Goal: Task Accomplishment & Management: Complete application form

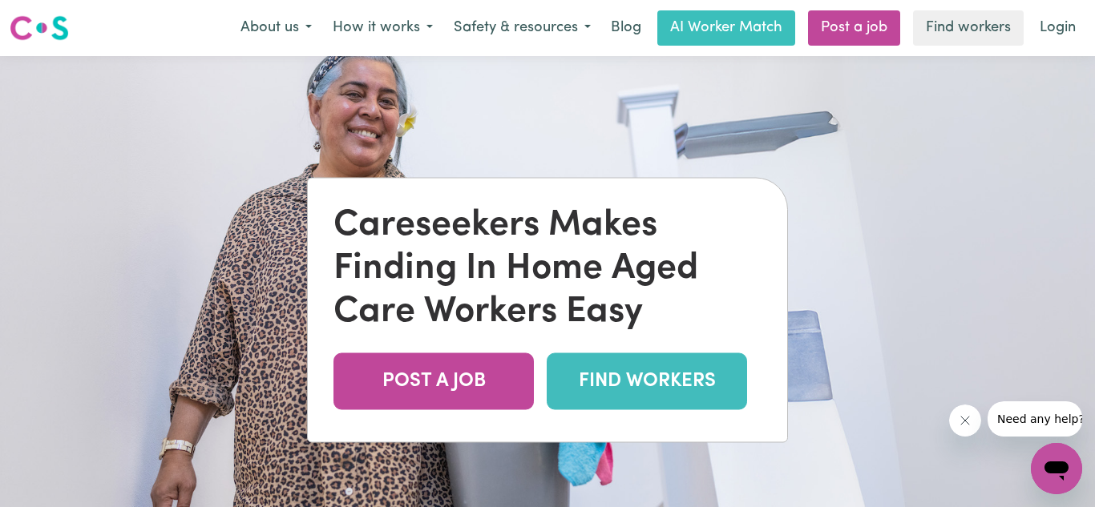
click at [629, 385] on link "FIND WORKERS" at bounding box center [647, 381] width 200 height 57
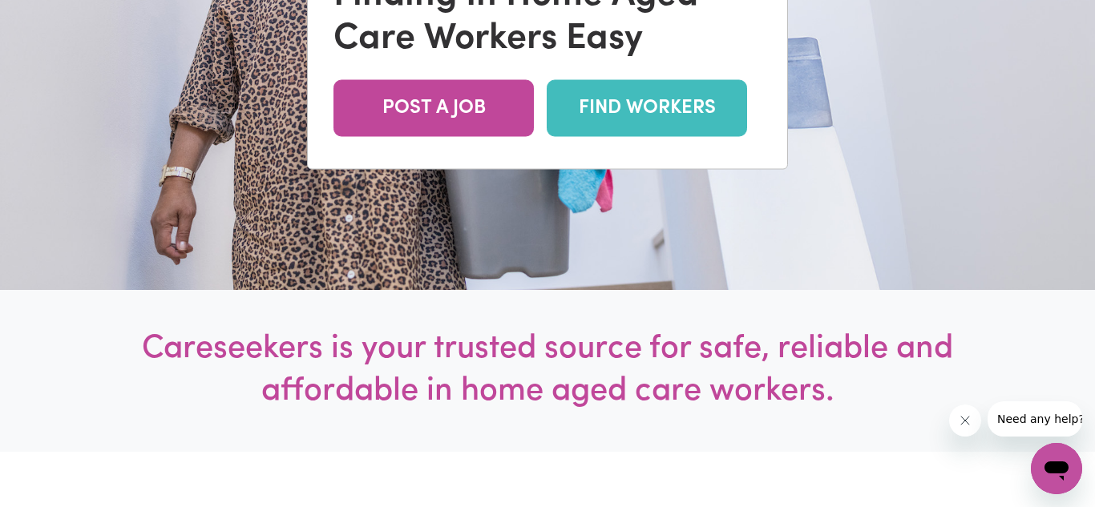
scroll to position [277, 0]
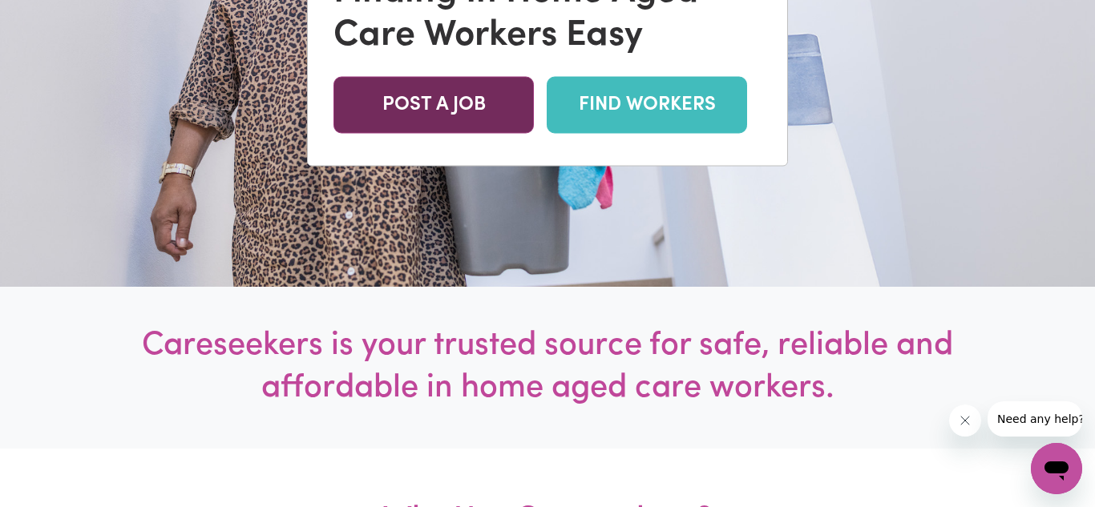
click at [404, 106] on link "POST A JOB" at bounding box center [434, 104] width 200 height 57
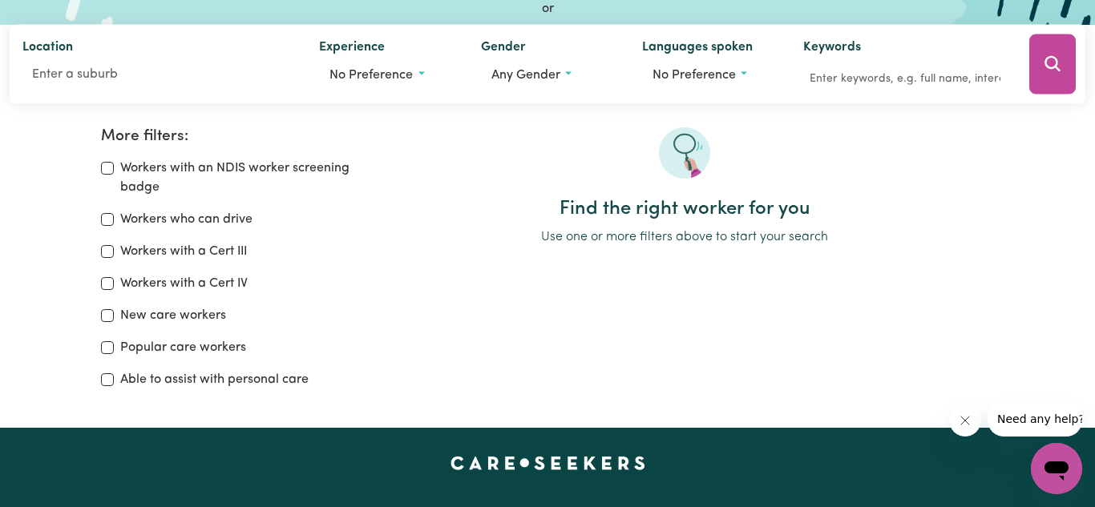
scroll to position [196, 0]
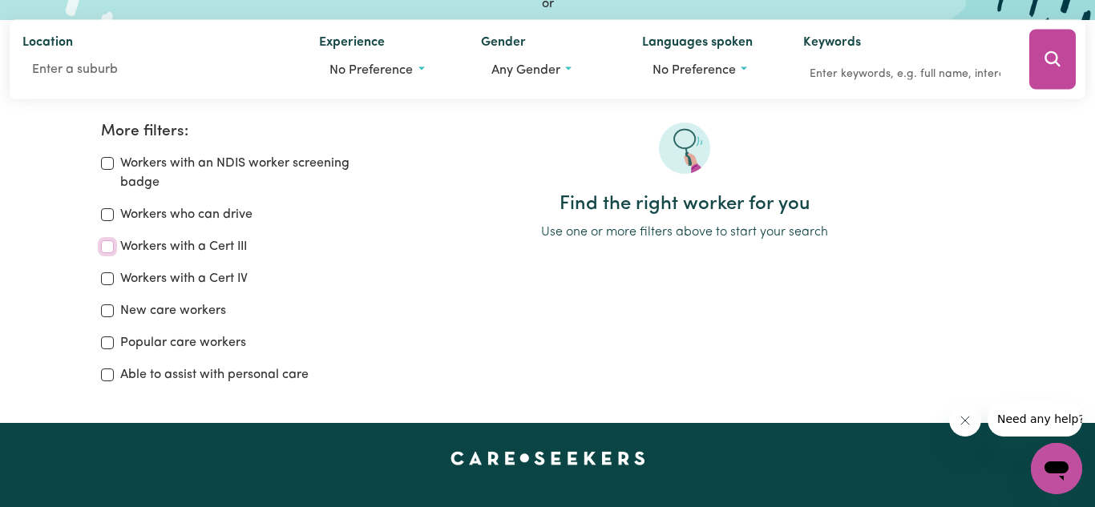
click at [107, 252] on input "Workers with a Cert III" at bounding box center [107, 247] width 13 height 13
checkbox input "true"
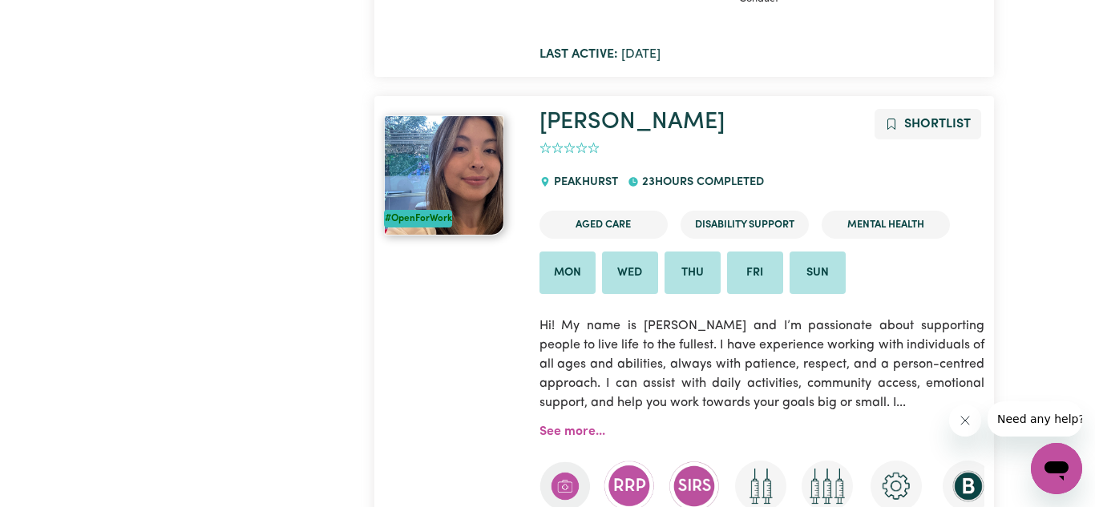
scroll to position [6712, 0]
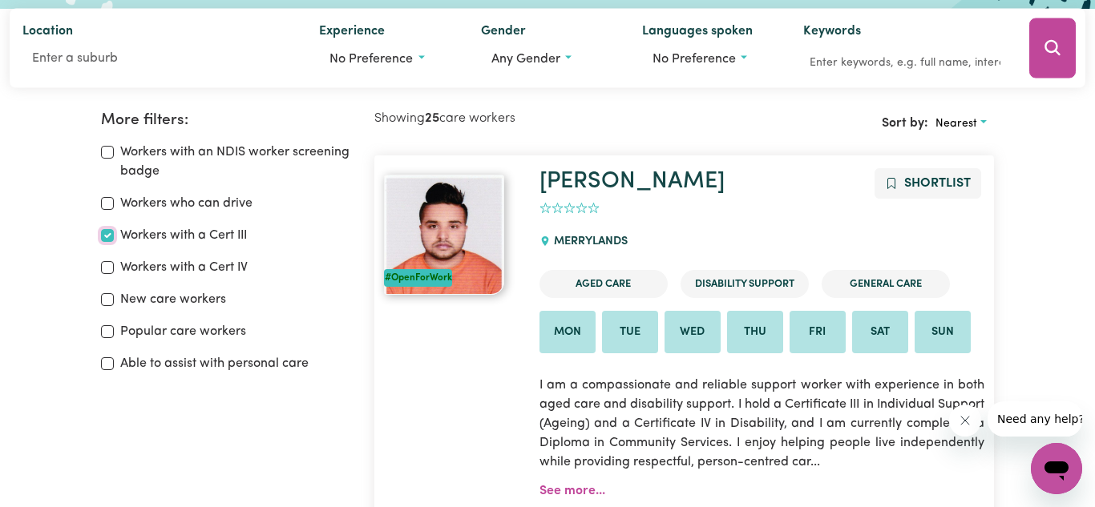
scroll to position [196, 0]
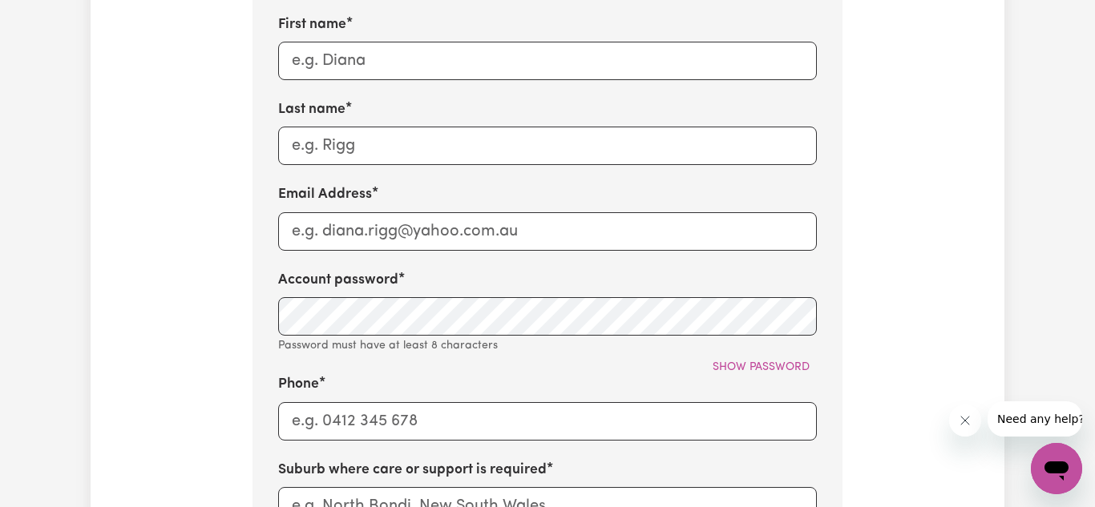
scroll to position [736, 0]
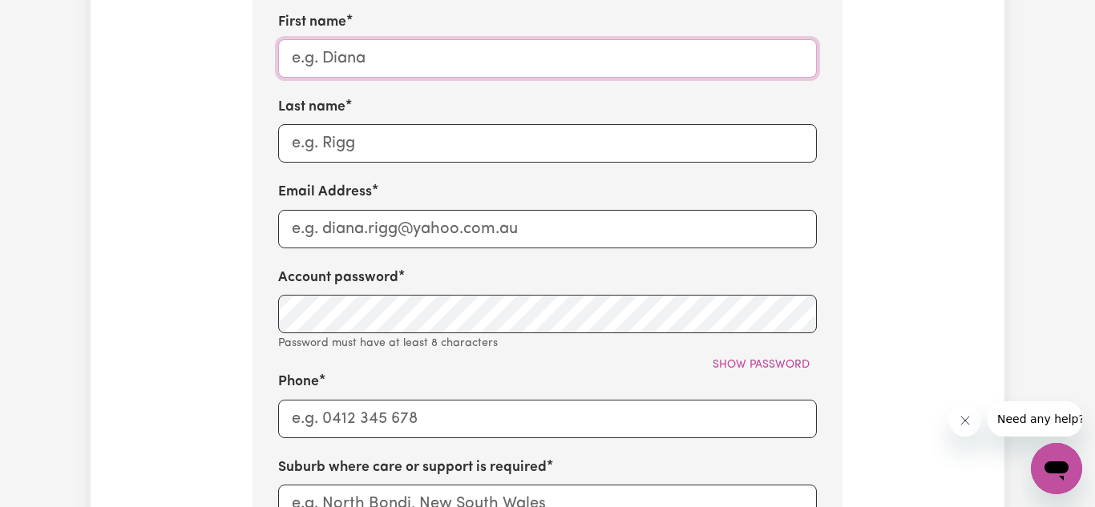
click at [300, 59] on input "First name" at bounding box center [547, 58] width 539 height 38
type input "Tiina"
click at [297, 152] on input "Last name" at bounding box center [547, 143] width 539 height 38
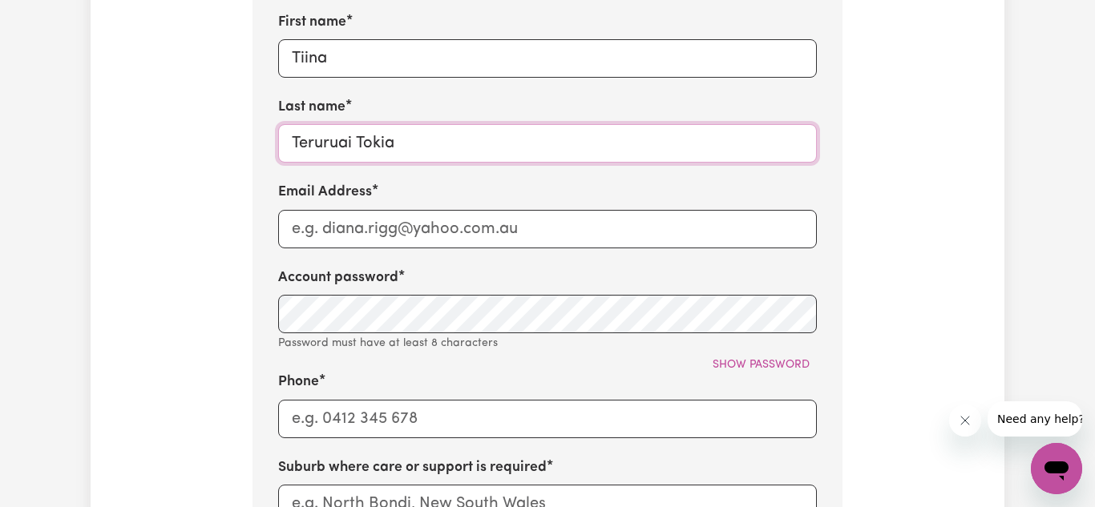
type input "Teruruai Tokia"
click at [301, 231] on input "Email Address" at bounding box center [547, 229] width 539 height 38
type input "tttokia@gmail.com"
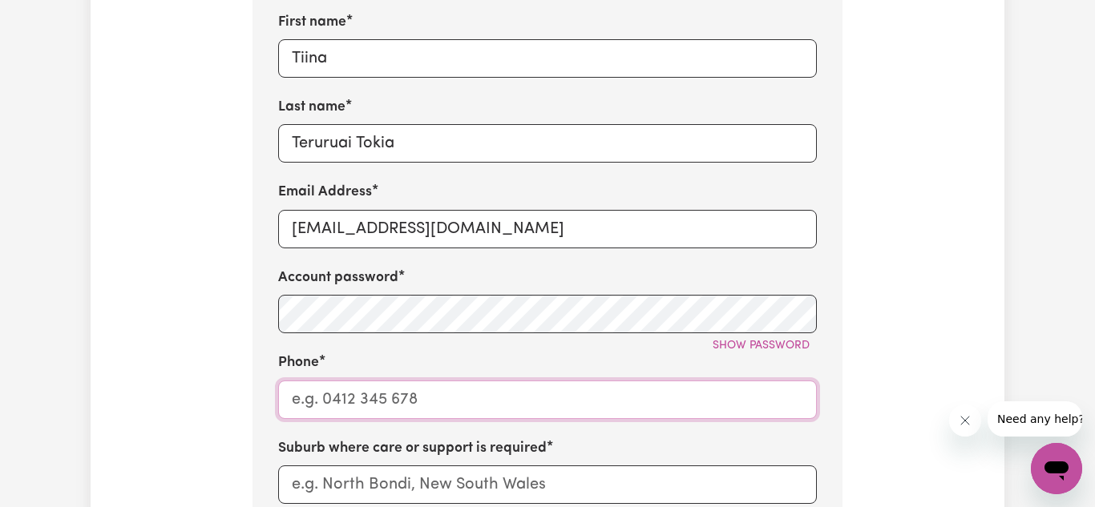
click at [343, 410] on input "Phone" at bounding box center [547, 400] width 539 height 38
type input "0481721318"
click at [298, 483] on input "text" at bounding box center [547, 485] width 539 height 38
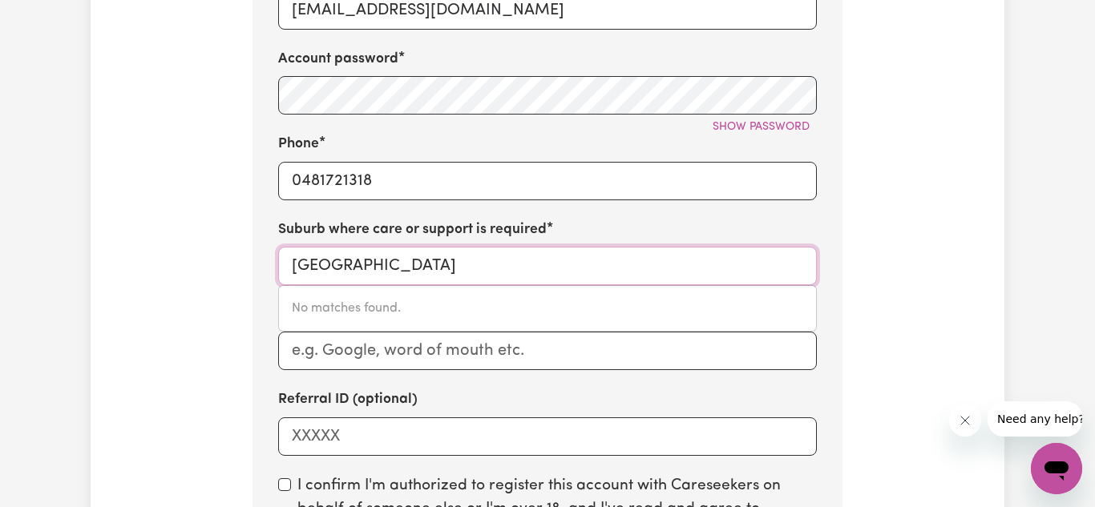
scroll to position [963, 0]
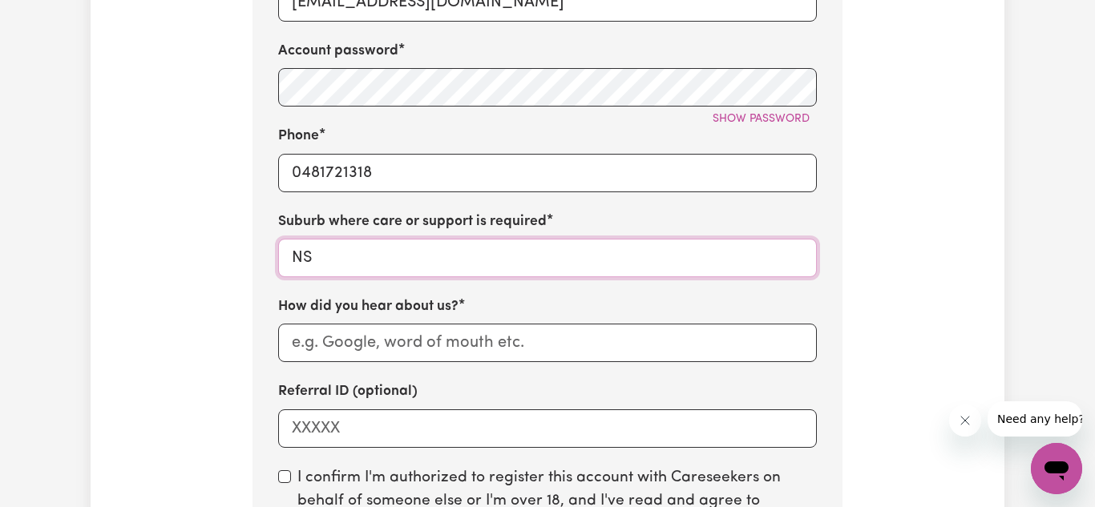
type input "N"
click at [378, 344] on input "How did you hear about us?" at bounding box center [547, 343] width 539 height 38
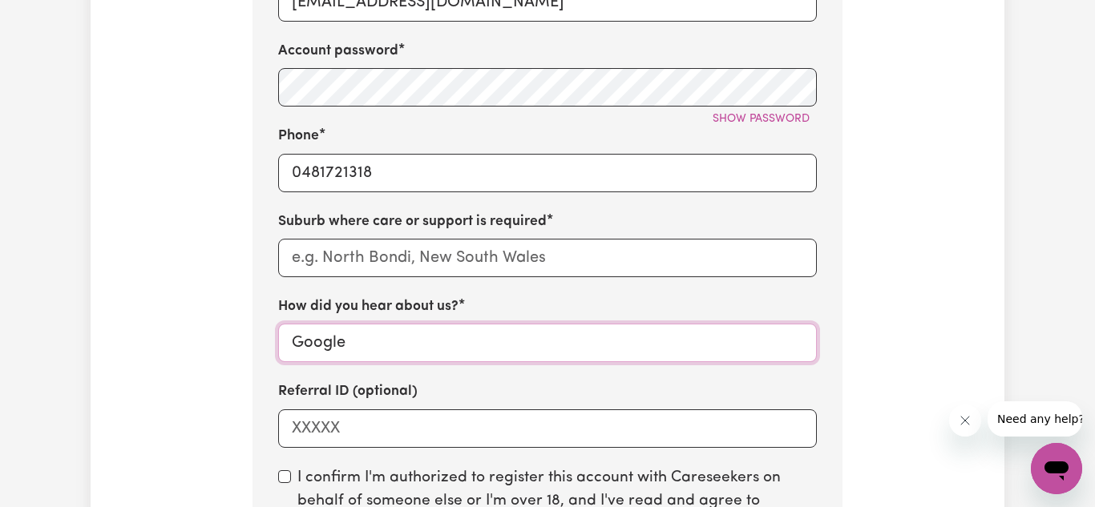
type input "Google"
click at [315, 256] on input "text" at bounding box center [547, 258] width 539 height 38
type input "Mus"
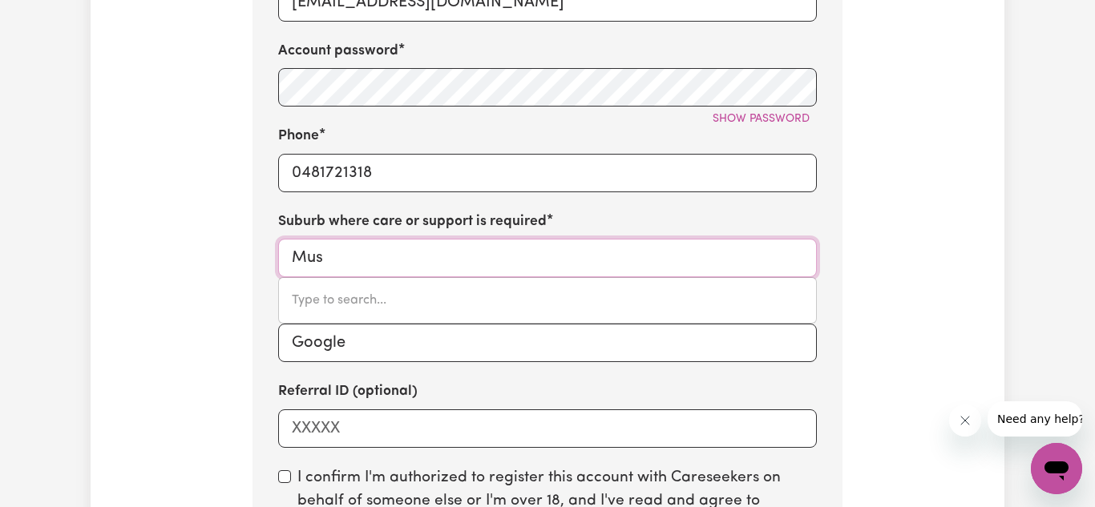
type input "MusCLE CREEK, New South Wales, 2333"
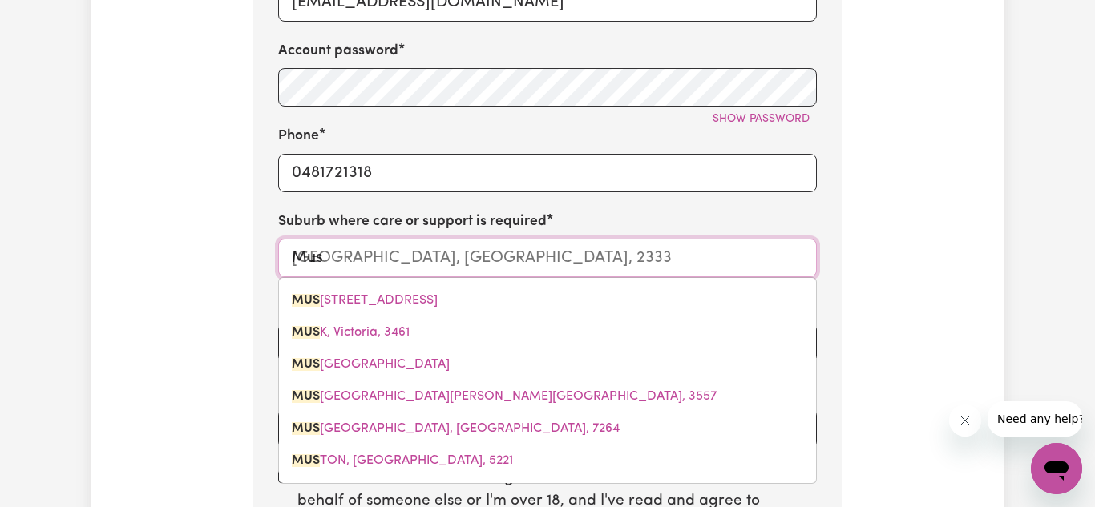
type input "Musw"
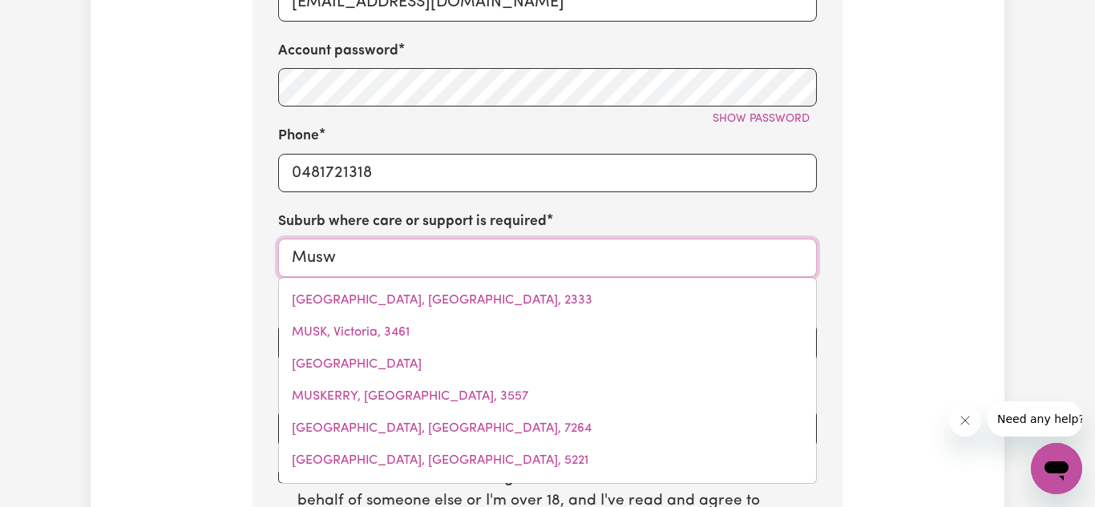
type input "MuswELLBROOK, New South Wales, 2333"
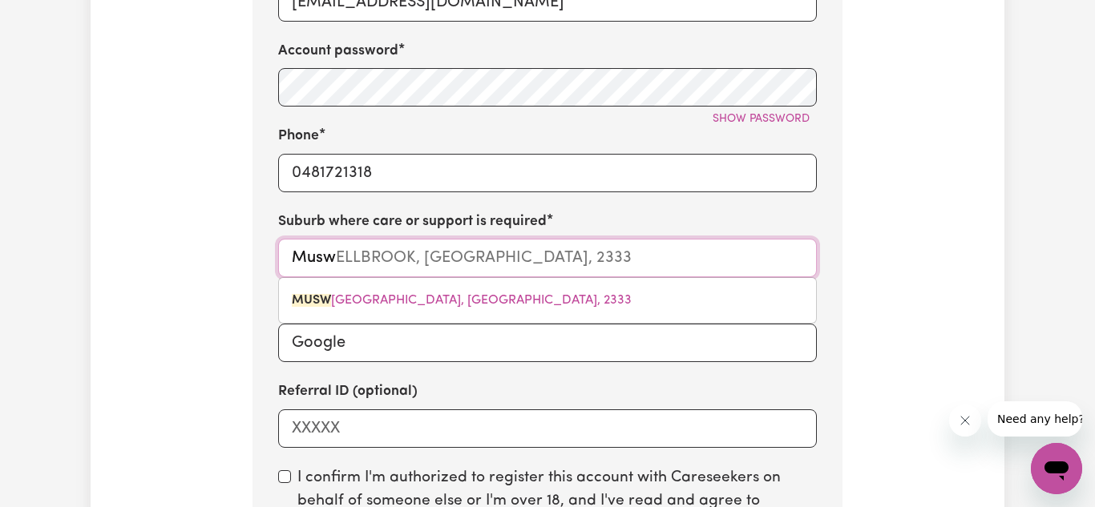
type input "Muswe"
type input "MusweLLBROOK, New South Wales, 2333"
type input "Muswel"
type input "MuswelLBROOK, New South Wales, 2333"
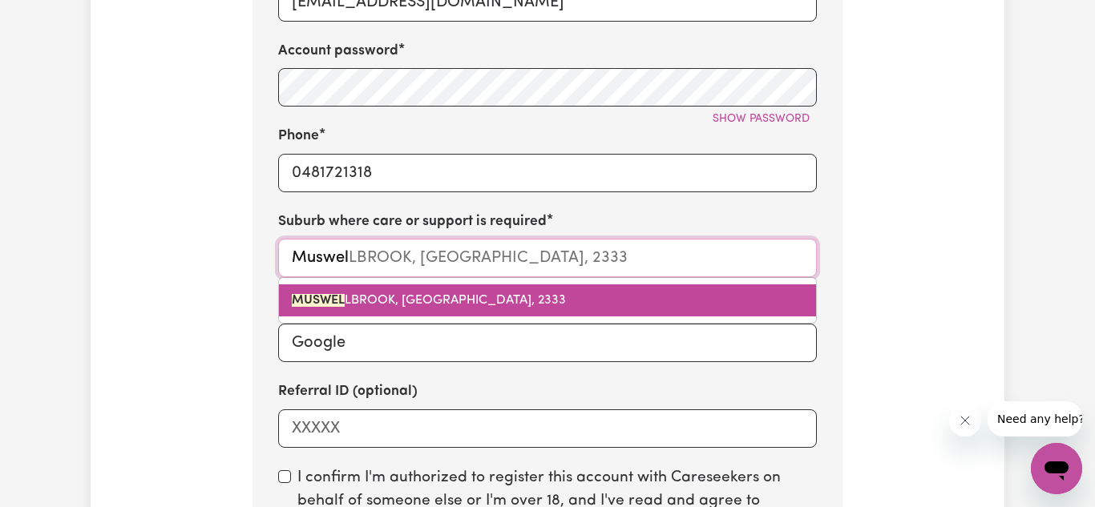
click at [338, 299] on mark "MUSWEL" at bounding box center [318, 300] width 53 height 13
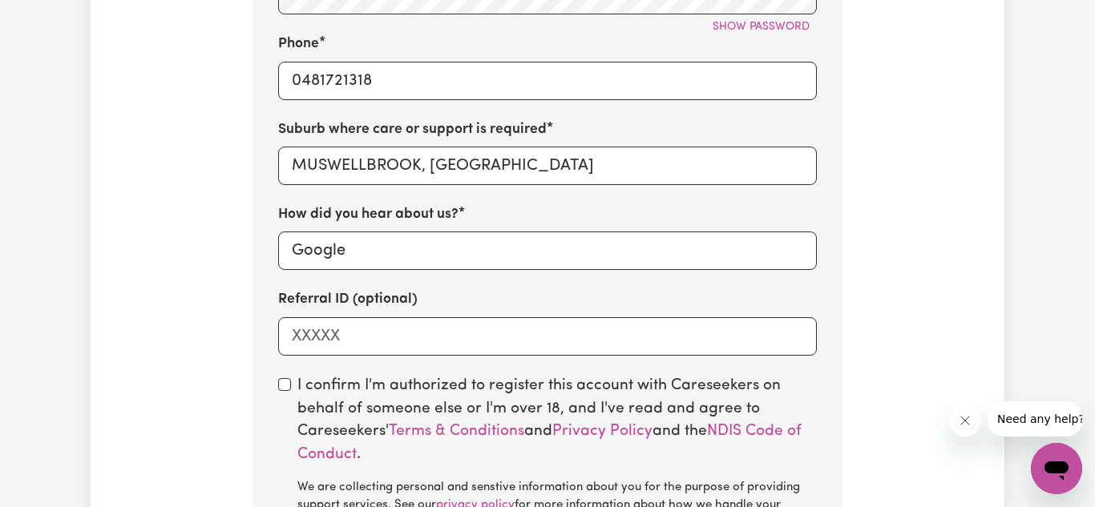
scroll to position [1056, 0]
click at [285, 387] on input "checkbox" at bounding box center [284, 384] width 13 height 13
checkbox input "true"
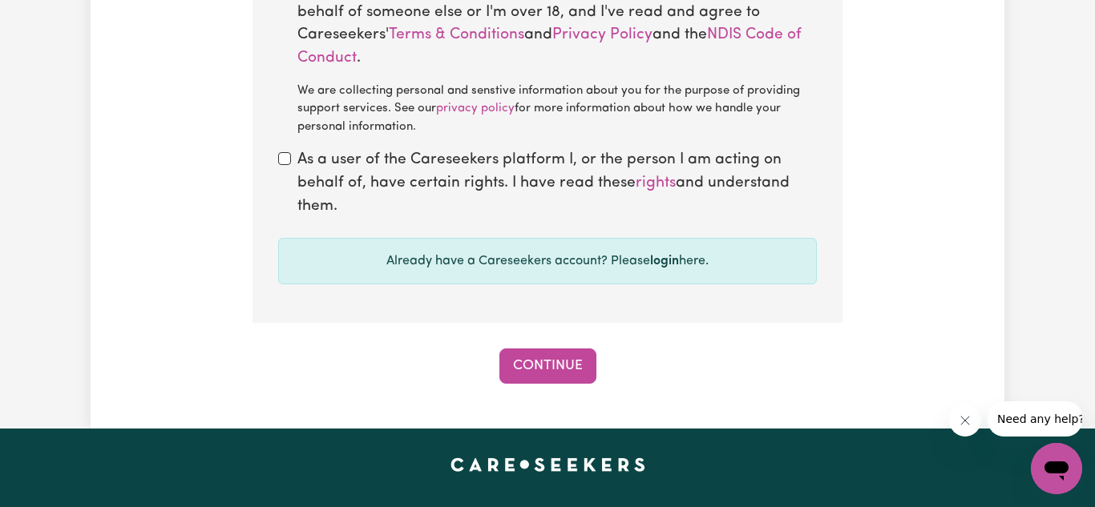
scroll to position [1453, 0]
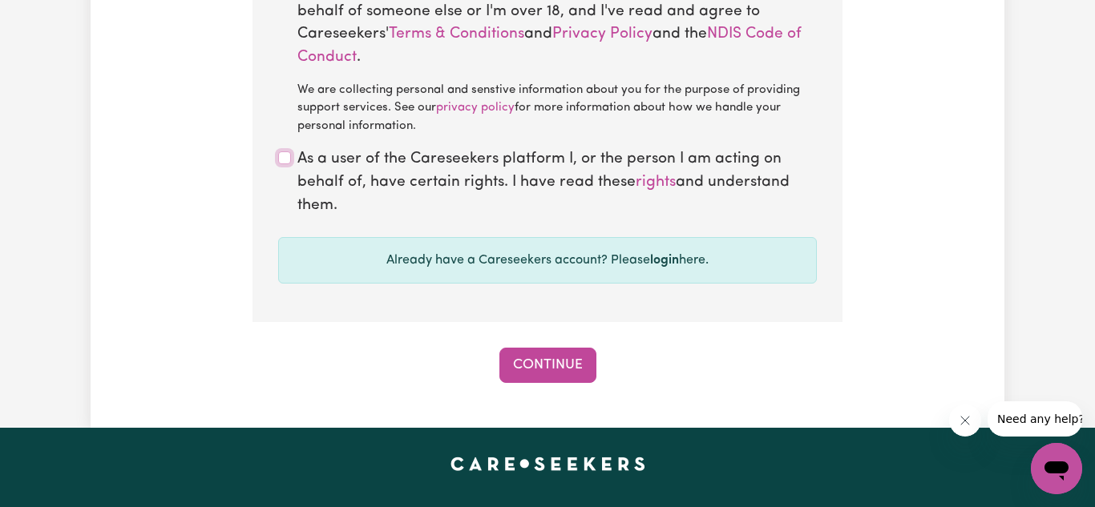
click at [287, 160] on input "checkbox" at bounding box center [284, 158] width 13 height 13
checkbox input "true"
click at [536, 362] on button "Continue" at bounding box center [547, 365] width 97 height 35
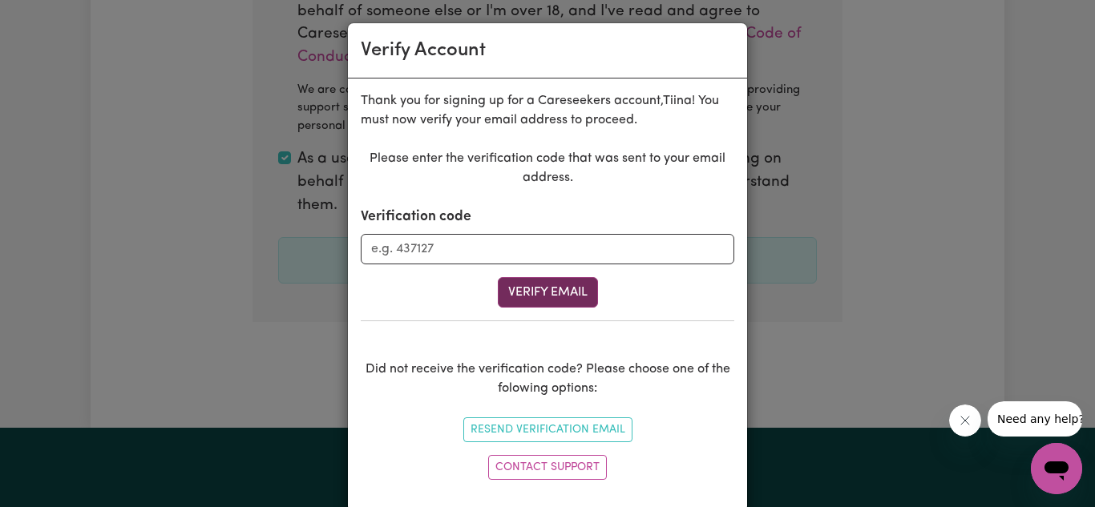
click at [538, 292] on button "Verify Email" at bounding box center [548, 292] width 100 height 30
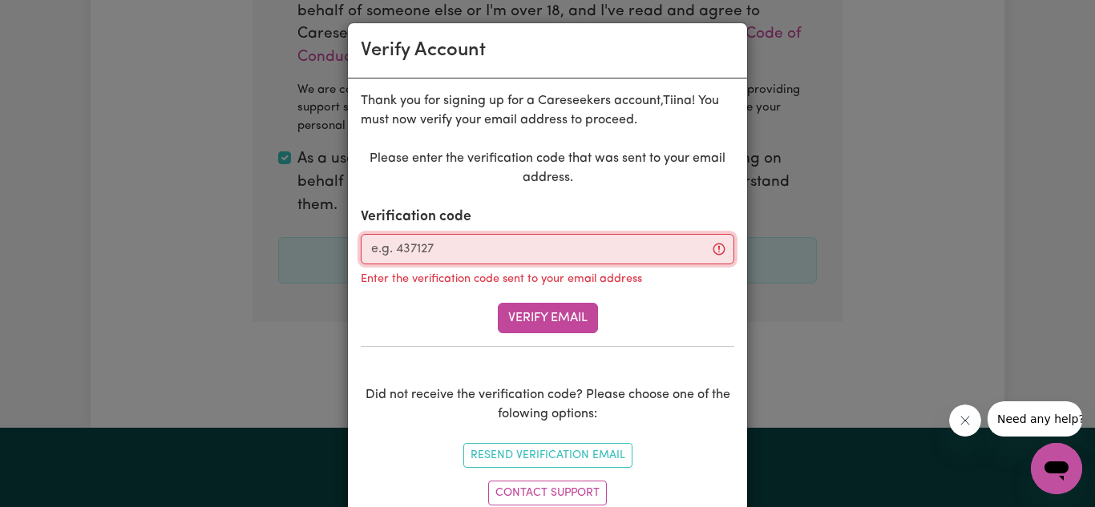
click at [381, 249] on input "Verification code" at bounding box center [548, 249] width 374 height 30
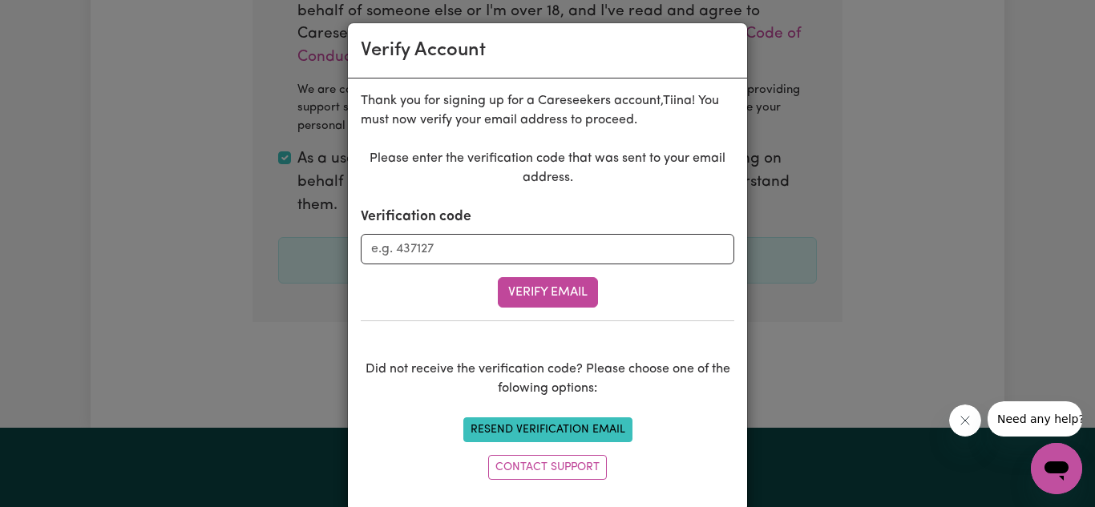
click at [506, 427] on button "Resend Verification Email" at bounding box center [547, 430] width 169 height 25
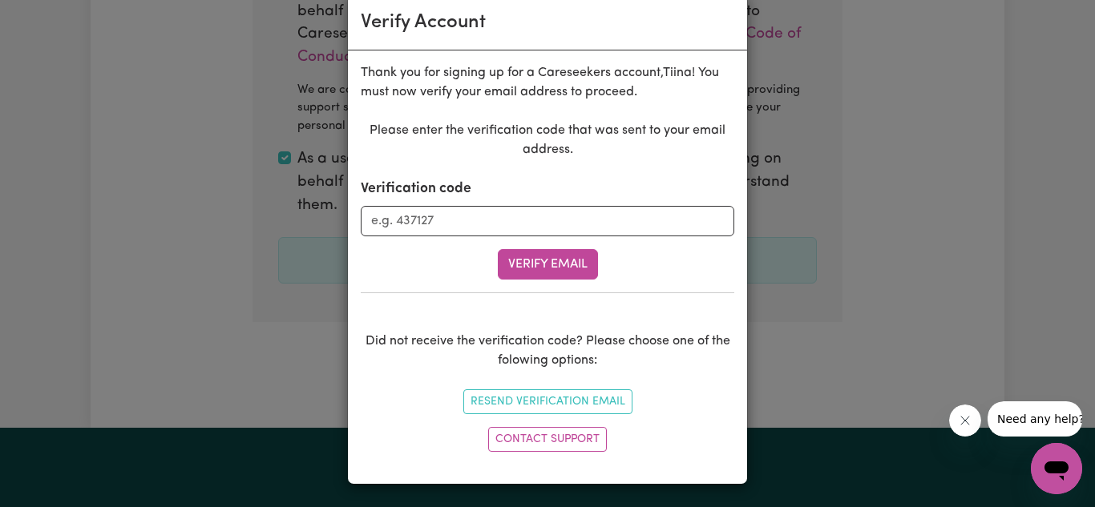
scroll to position [0, 0]
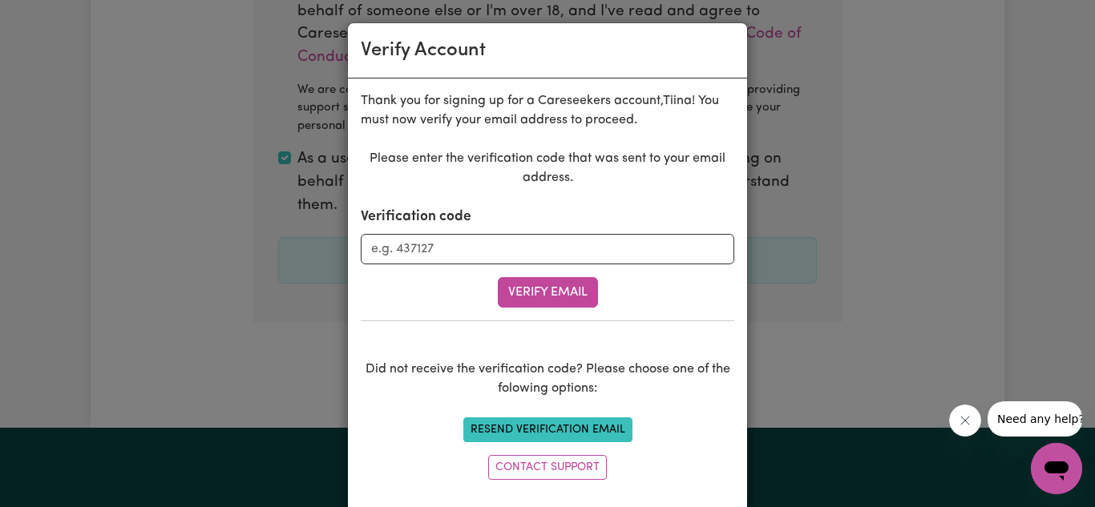
click at [513, 435] on button "Resend Verification Email" at bounding box center [547, 430] width 169 height 25
click at [535, 435] on button "Resend Verification Email" at bounding box center [547, 430] width 169 height 25
click at [540, 435] on button "Resend Verification Email" at bounding box center [547, 430] width 169 height 25
click at [1030, 423] on span "Need any help?" at bounding box center [1040, 419] width 87 height 13
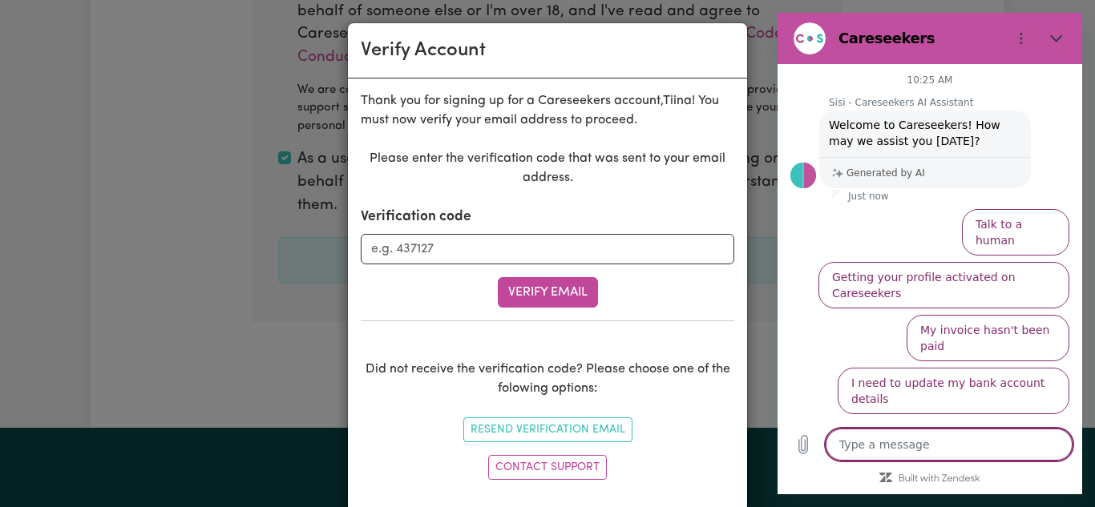
click at [888, 421] on button "I am looking for a care or support worker" at bounding box center [954, 444] width 229 height 46
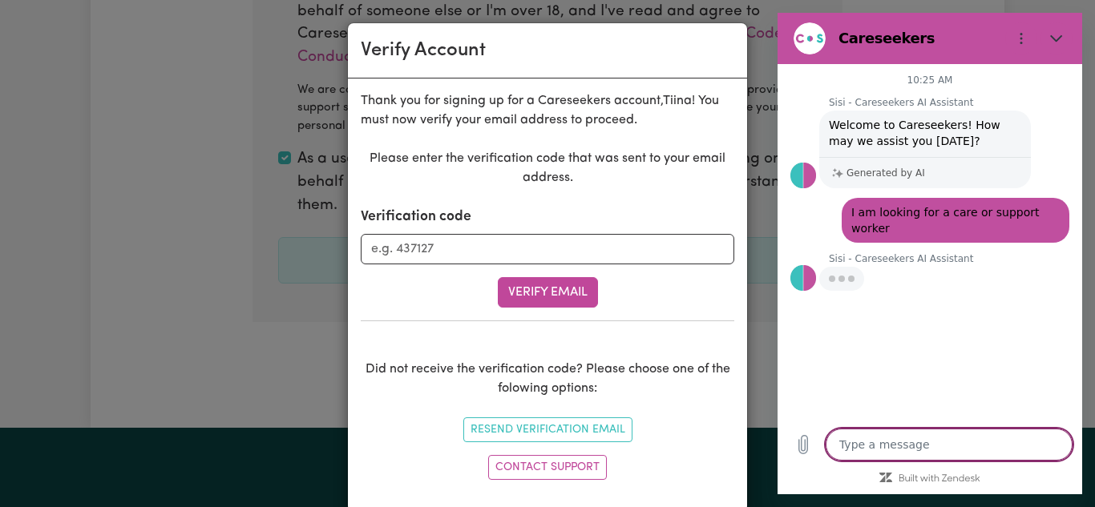
type textarea "x"
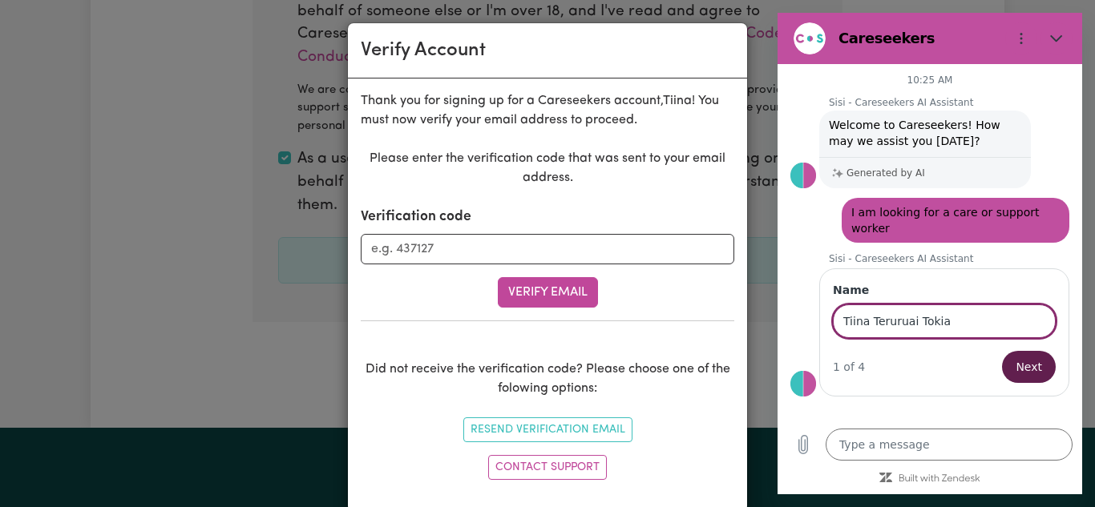
type input "Tiina Teruruai Tokia"
click at [1031, 358] on span "Next" at bounding box center [1029, 367] width 26 height 19
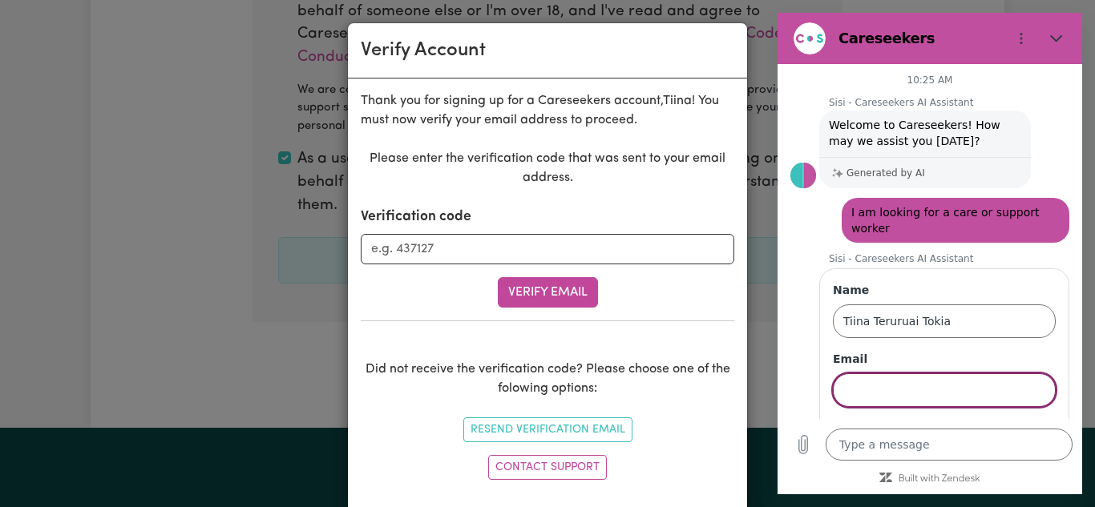
scroll to position [31, 0]
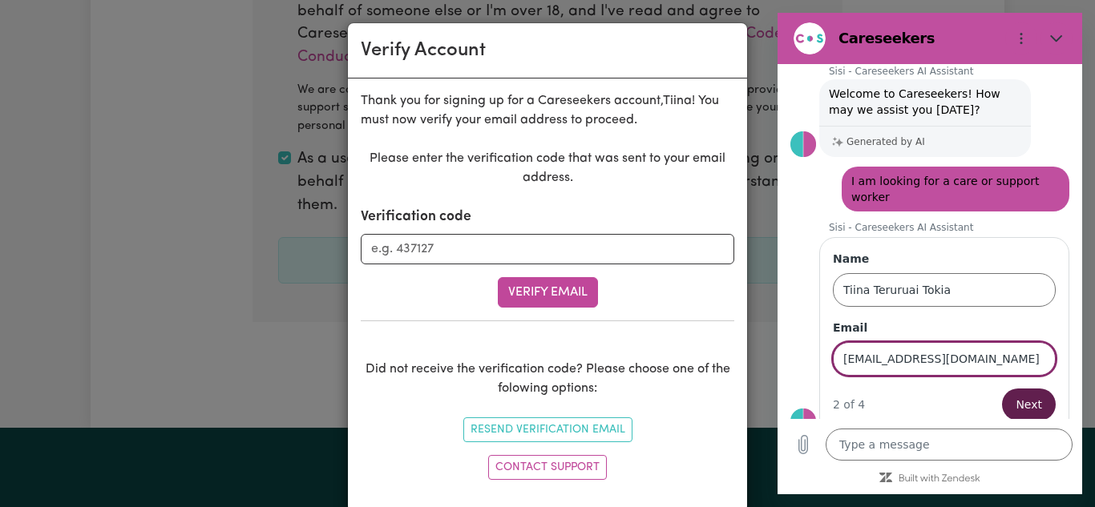
type input "tttokia01@gmail.com"
click at [1029, 395] on span "Next" at bounding box center [1029, 404] width 26 height 19
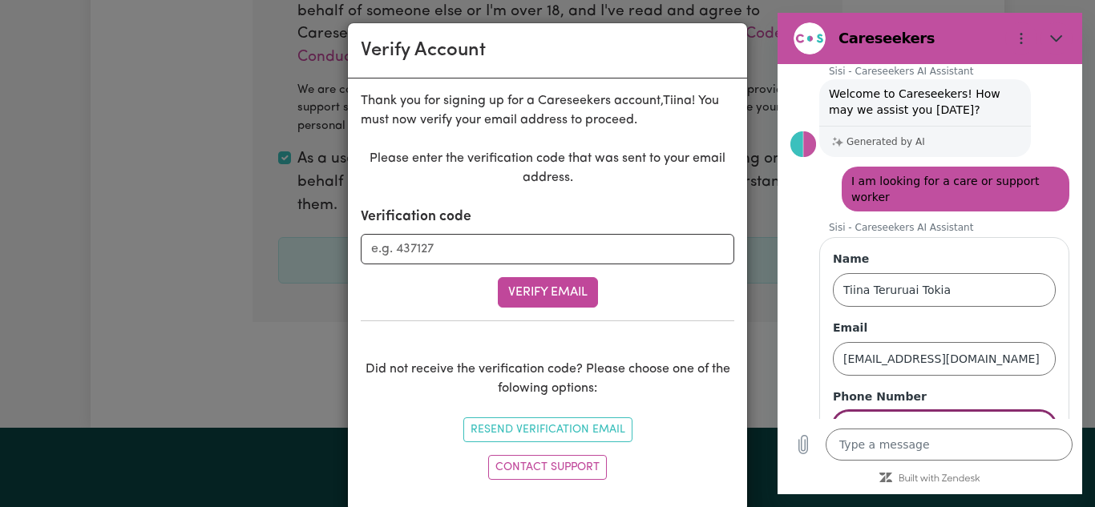
scroll to position [100, 0]
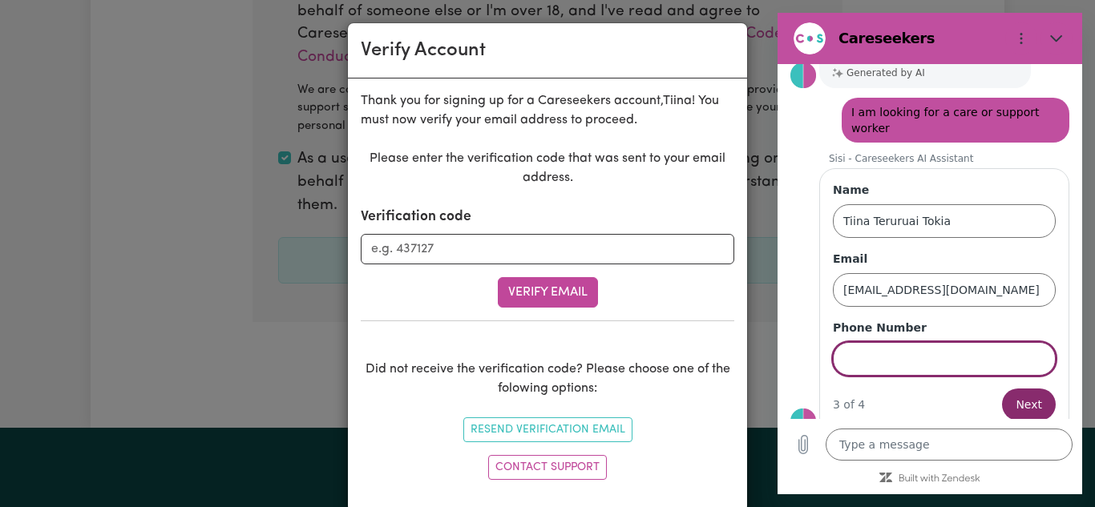
click at [849, 351] on input "Phone Number" at bounding box center [944, 359] width 223 height 34
type input "0481721318"
click at [1033, 395] on span "Next" at bounding box center [1029, 404] width 26 height 19
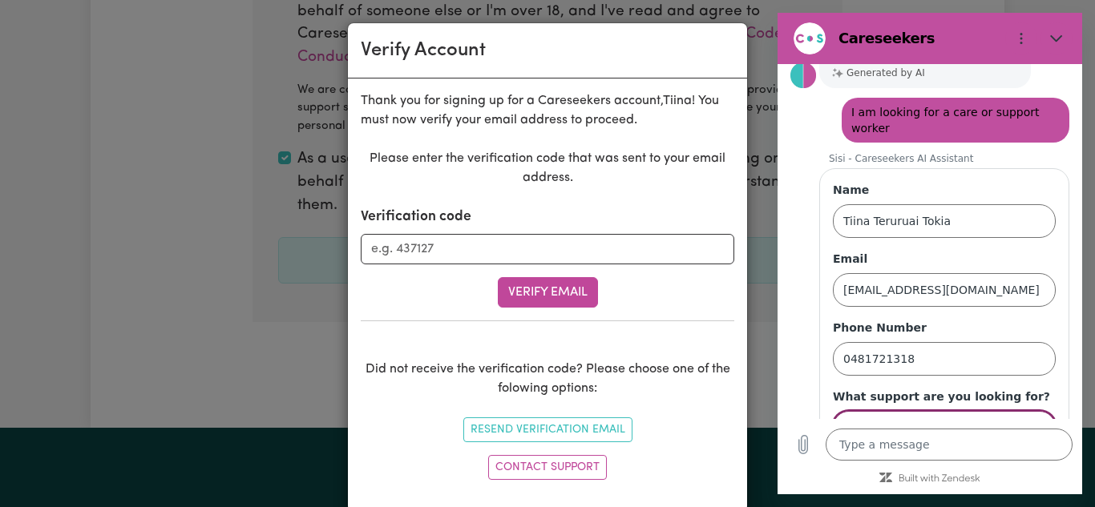
scroll to position [169, 0]
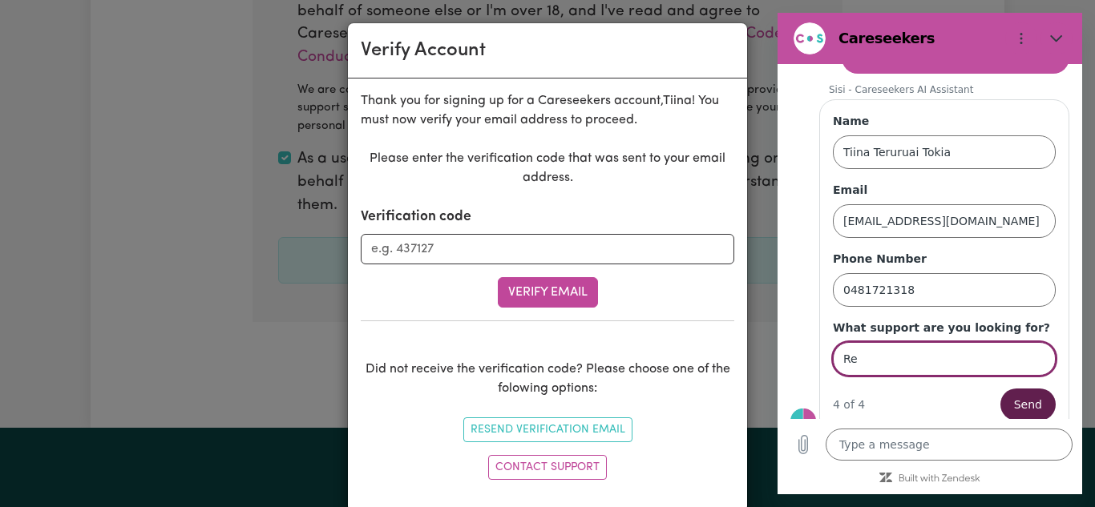
type input "R"
type input "Elderly care worker"
click at [1039, 395] on span "Send" at bounding box center [1028, 404] width 28 height 19
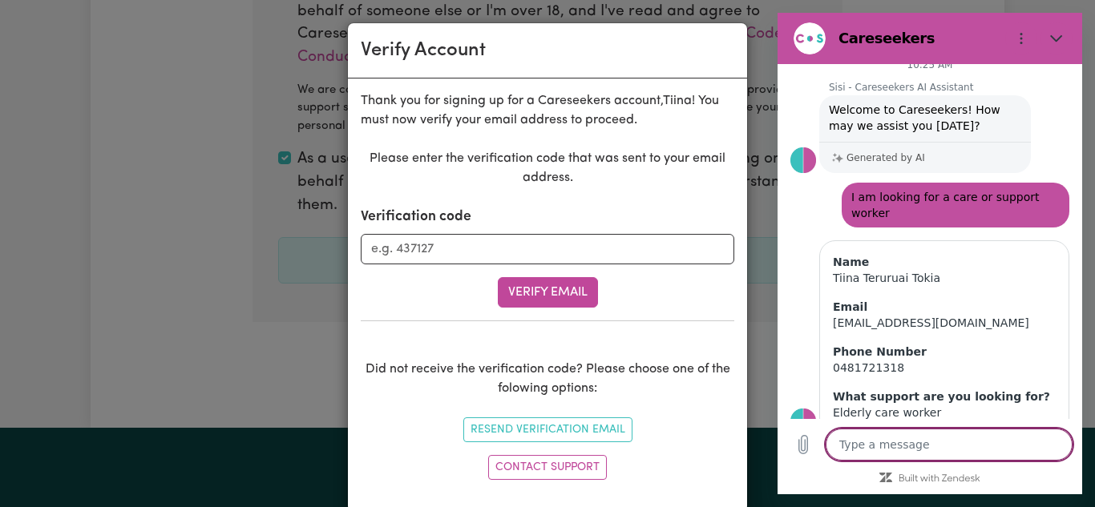
scroll to position [51, 0]
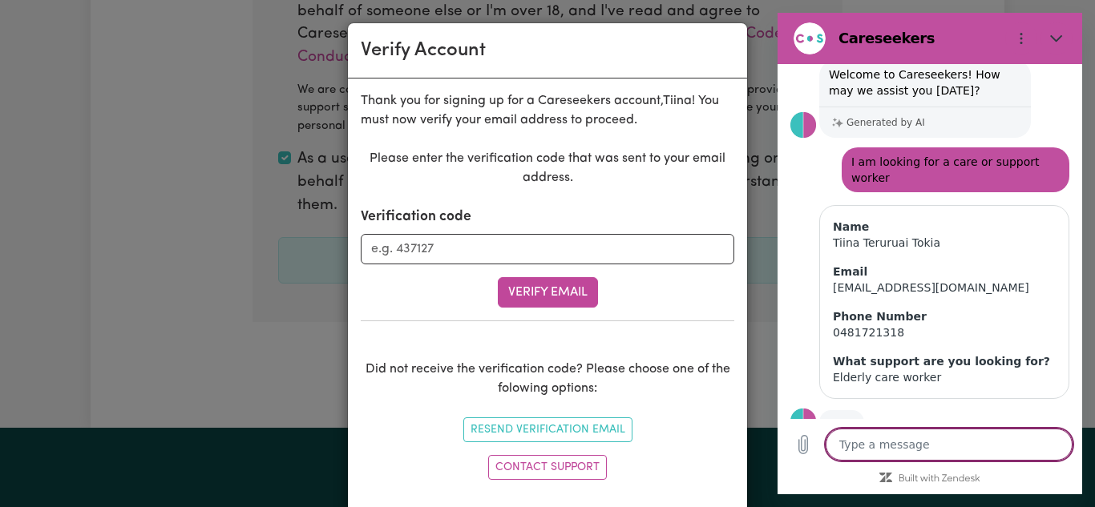
type textarea "x"
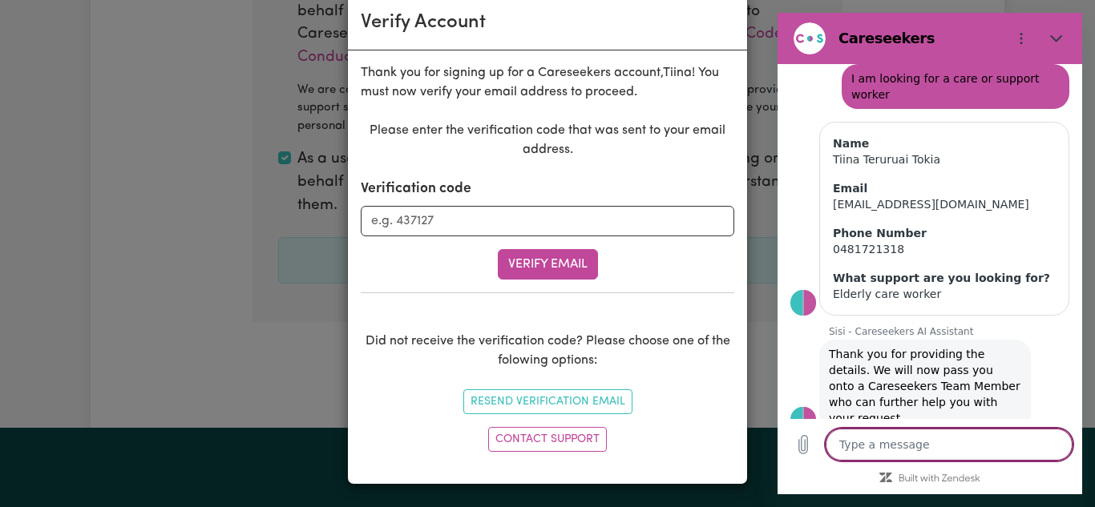
scroll to position [0, 0]
